Goal: Information Seeking & Learning: Learn about a topic

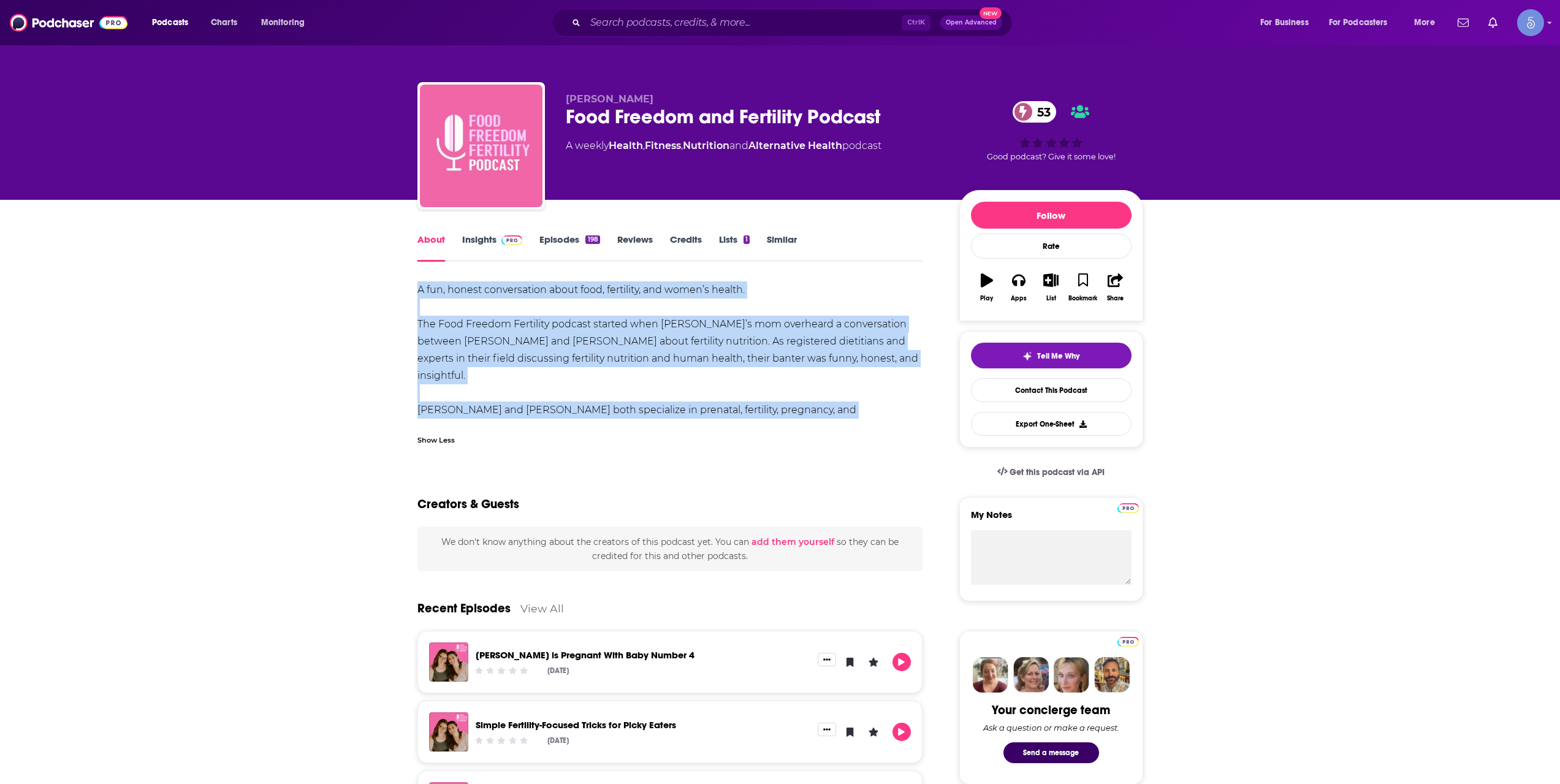
drag, startPoint x: 759, startPoint y: 415, endPoint x: 389, endPoint y: 281, distance: 393.5
drag, startPoint x: 651, startPoint y: 93, endPoint x: 561, endPoint y: 93, distance: 90.0
click at [561, 93] on div "[PERSON_NAME] Food Freedom and Fertility Podcast 53 A weekly Health , Fitness ,…" at bounding box center [780, 148] width 726 height 132
copy span "[PERSON_NAME]"
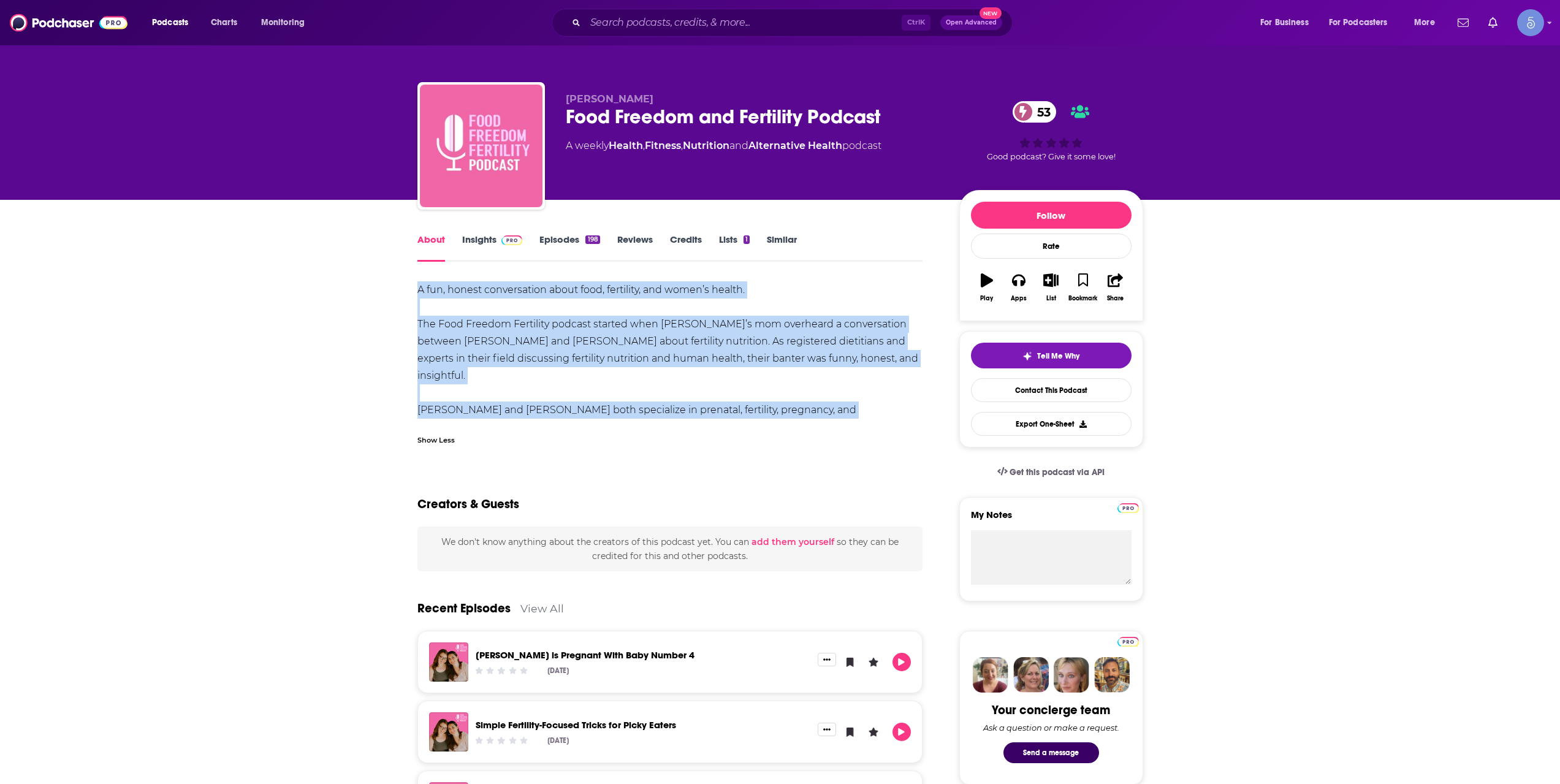
click at [467, 255] on link "Insights" at bounding box center [492, 247] width 61 height 28
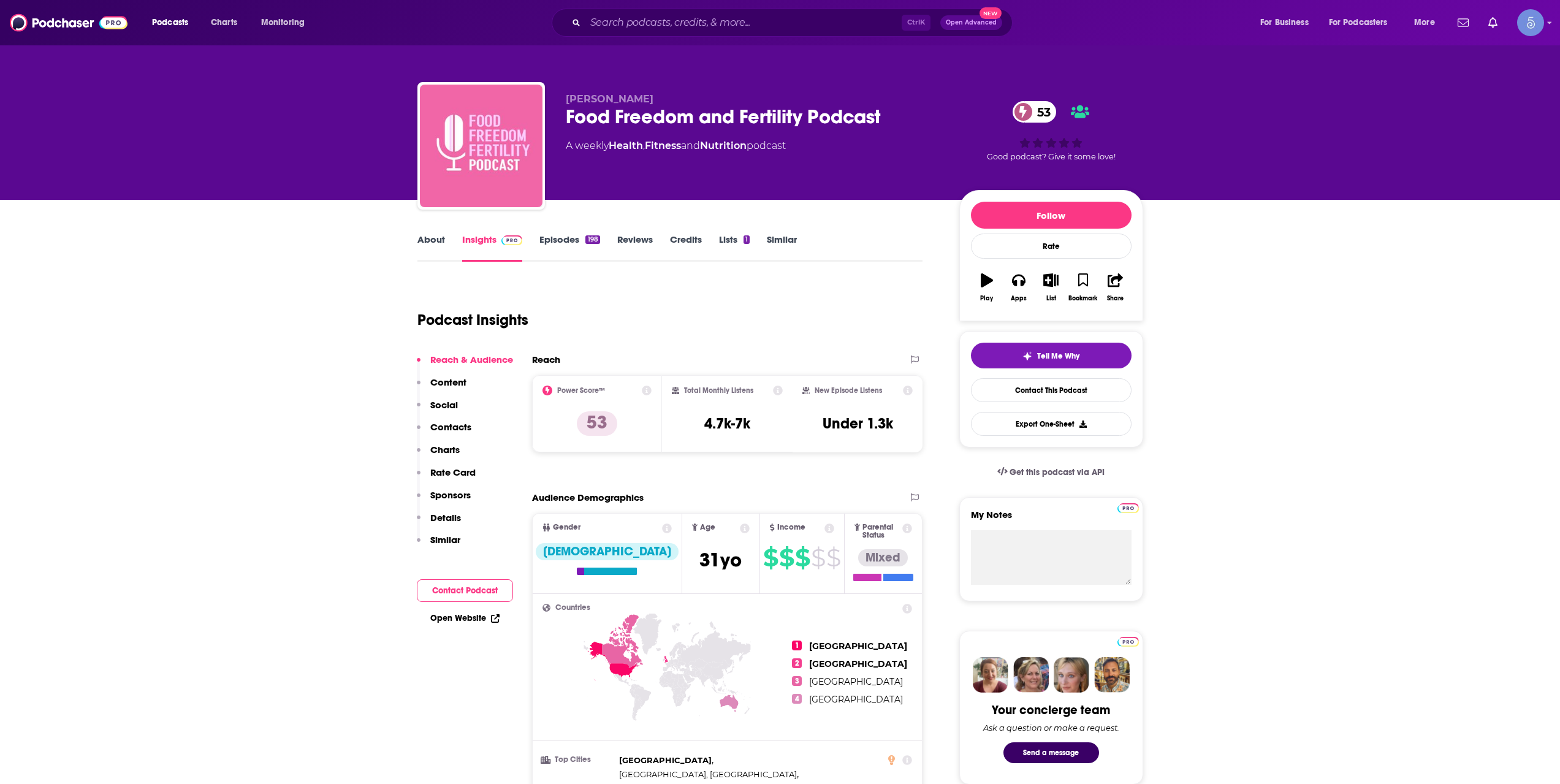
click at [441, 240] on link "About" at bounding box center [431, 247] width 28 height 28
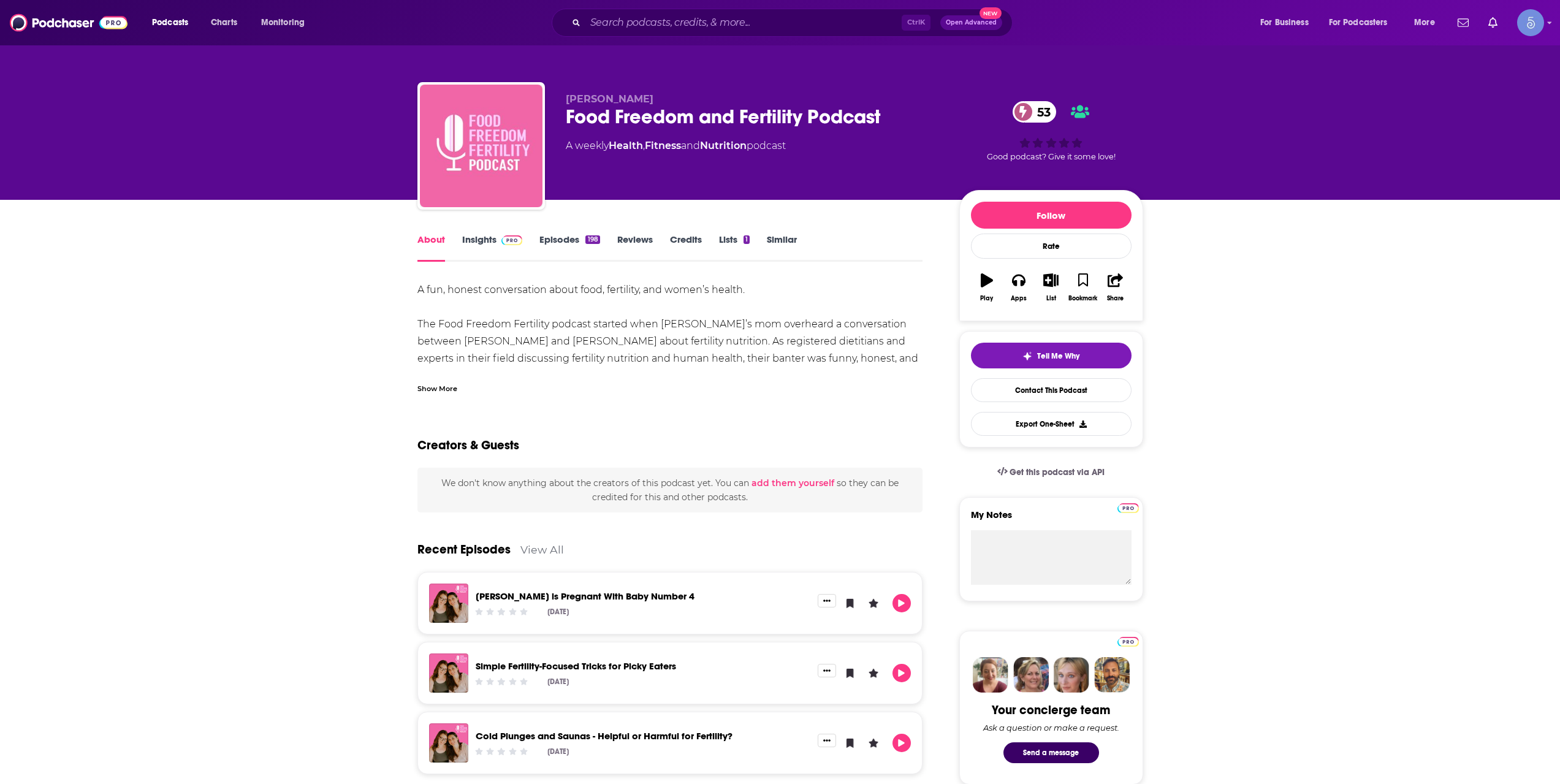
click at [422, 388] on div "Show More" at bounding box center [437, 388] width 40 height 11
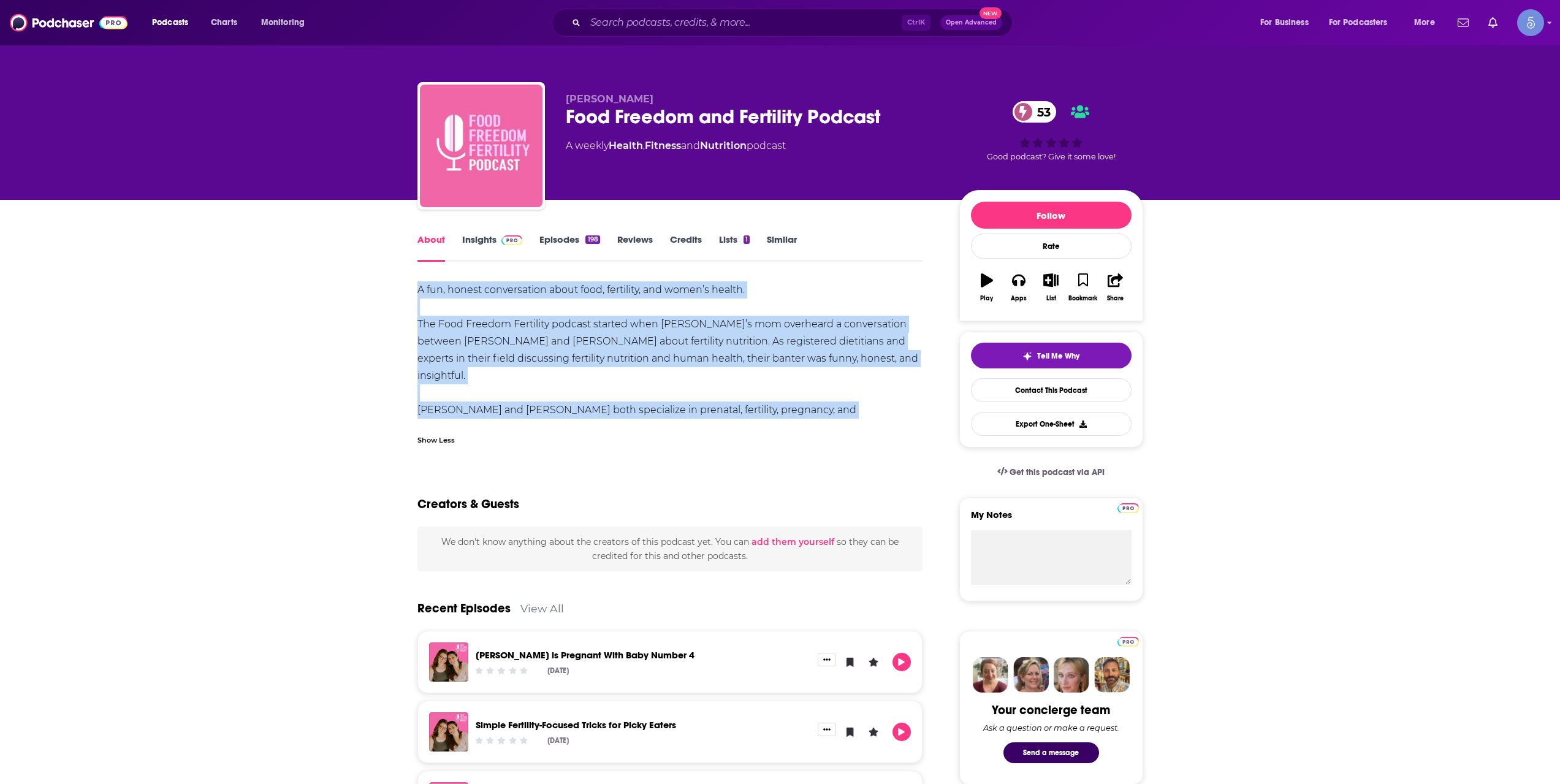
drag, startPoint x: 760, startPoint y: 409, endPoint x: 410, endPoint y: 275, distance: 374.8
copy div "A fun, honest conversation about food, fertility, and women’s health. The Food …"
